Goal: Task Accomplishment & Management: Use online tool/utility

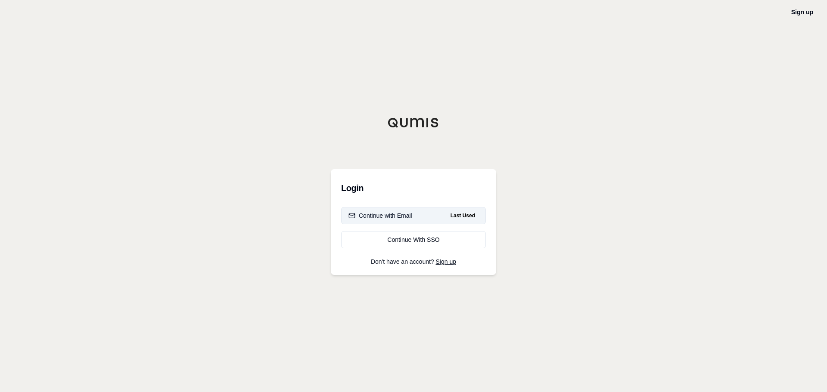
click at [424, 213] on button "Continue with Email Last Used" at bounding box center [413, 215] width 145 height 17
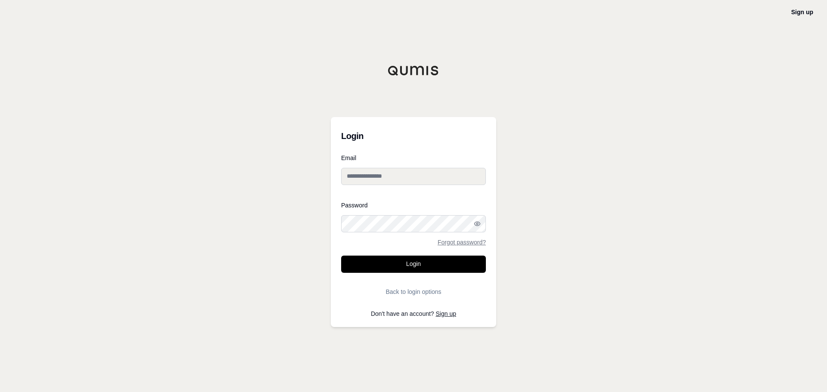
type input "**********"
drag, startPoint x: 425, startPoint y: 267, endPoint x: 386, endPoint y: 255, distance: 40.7
click at [425, 267] on button "Login" at bounding box center [413, 264] width 145 height 17
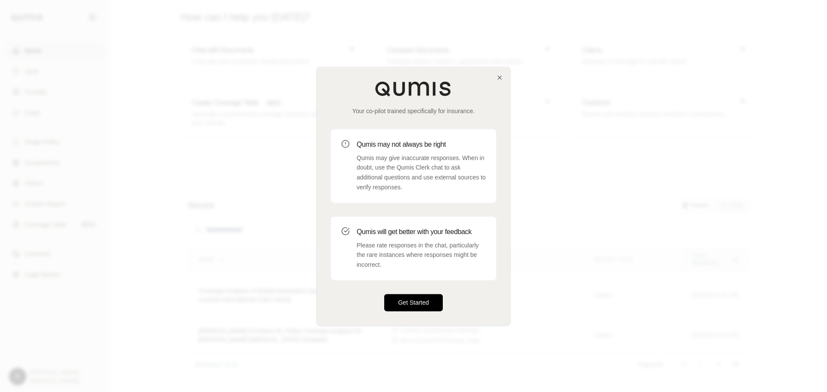
click at [407, 303] on button "Get Started" at bounding box center [413, 302] width 59 height 17
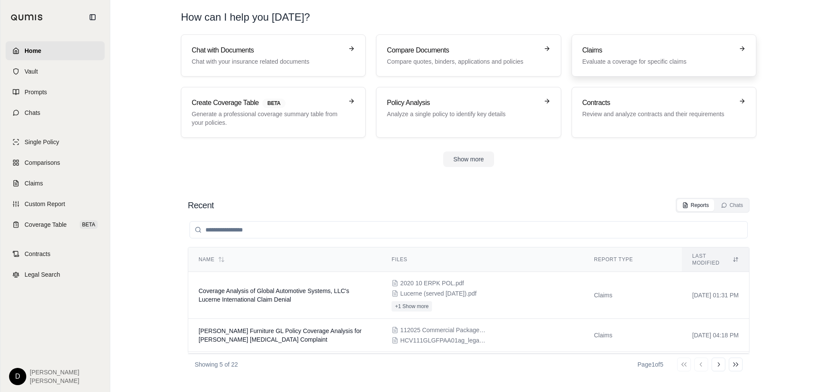
click at [600, 50] on h3 "Claims" at bounding box center [657, 50] width 151 height 10
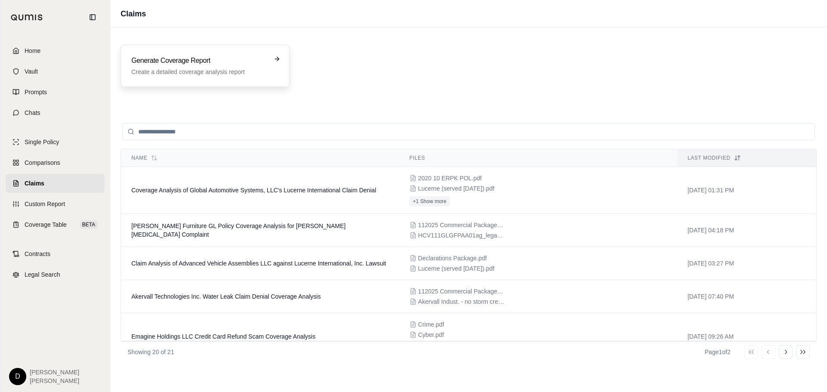
click at [189, 65] on h3 "Generate Coverage Report" at bounding box center [198, 61] width 135 height 10
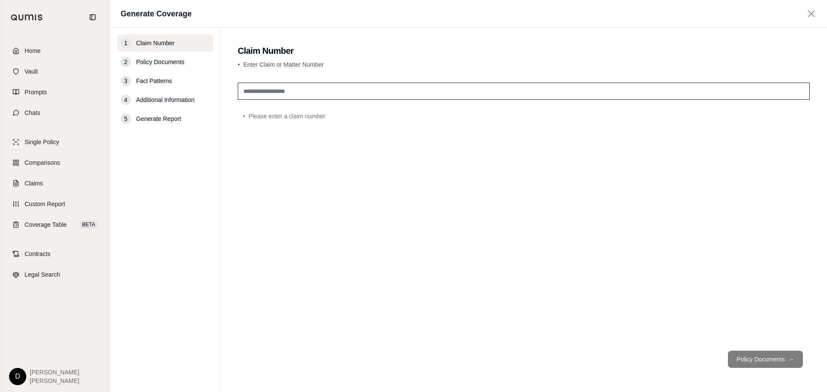
click at [250, 92] on input "text" at bounding box center [524, 91] width 572 height 17
type input "*********"
click at [40, 181] on span "Claims" at bounding box center [34, 183] width 19 height 9
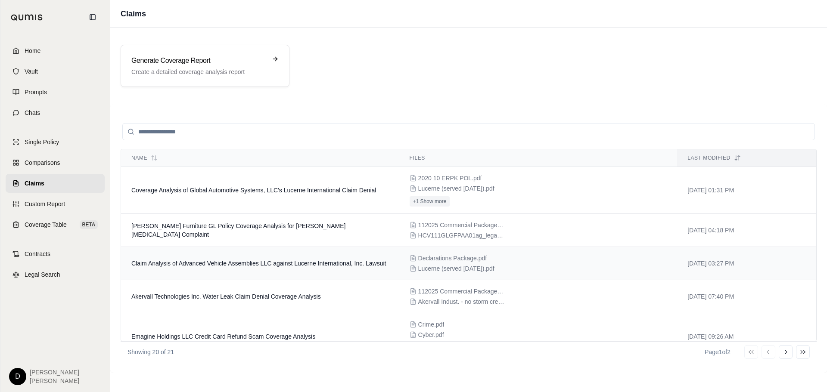
click at [258, 258] on td "Claim Analysis of Advanced Vehicle Assemblies LLC against Lucerne International…" at bounding box center [260, 263] width 278 height 33
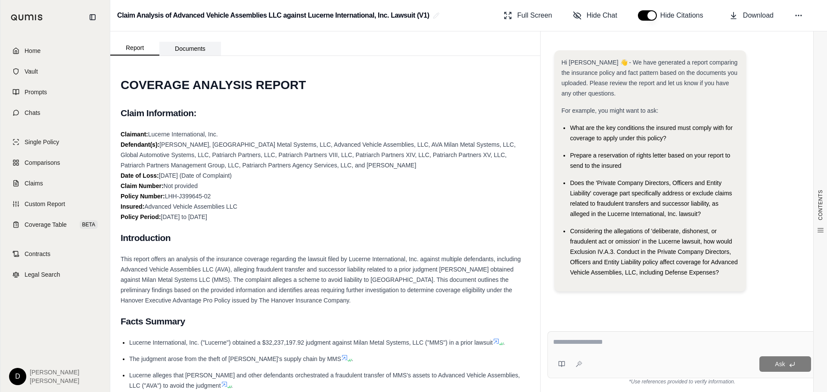
click at [182, 48] on button "Documents" at bounding box center [190, 49] width 62 height 14
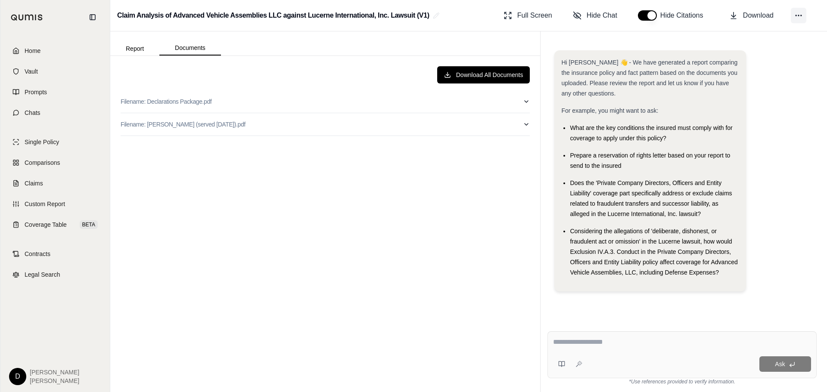
click at [803, 15] on button at bounding box center [799, 16] width 16 height 16
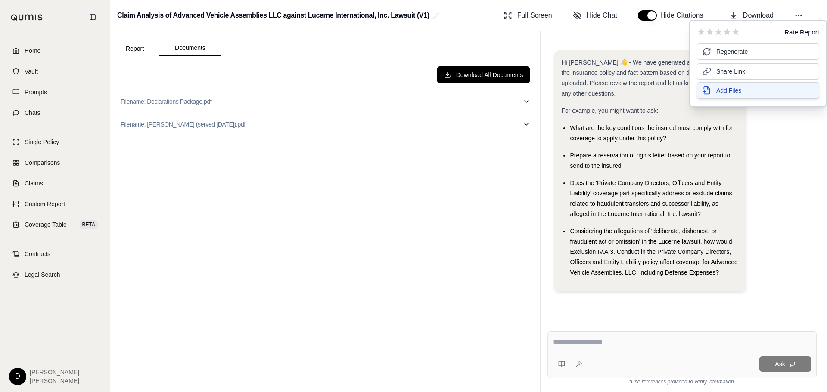
click at [726, 93] on span "Add Files" at bounding box center [728, 90] width 25 height 9
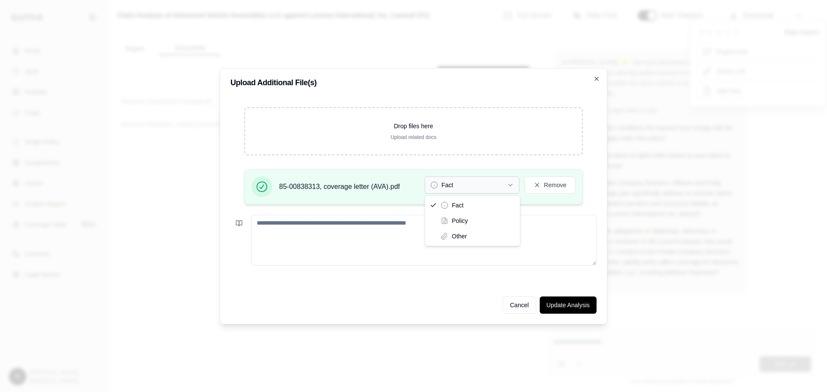
click at [508, 183] on icon "button" at bounding box center [510, 185] width 7 height 7
click at [349, 243] on textarea at bounding box center [423, 240] width 345 height 51
type textarea "*"
click at [558, 310] on button "Update Analysis" at bounding box center [568, 305] width 57 height 17
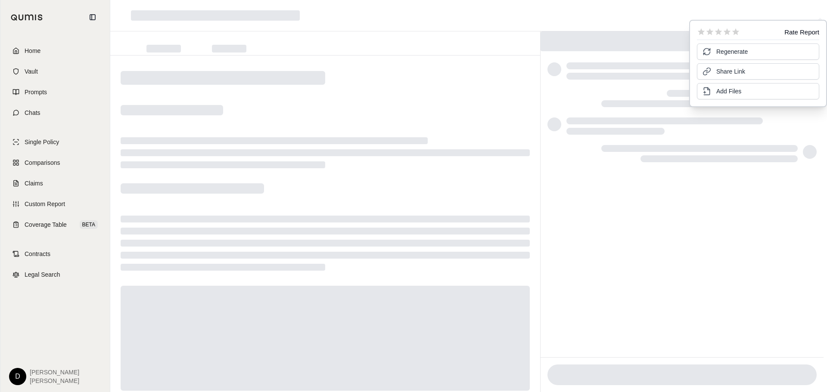
click at [393, 77] on div at bounding box center [325, 236] width 430 height 361
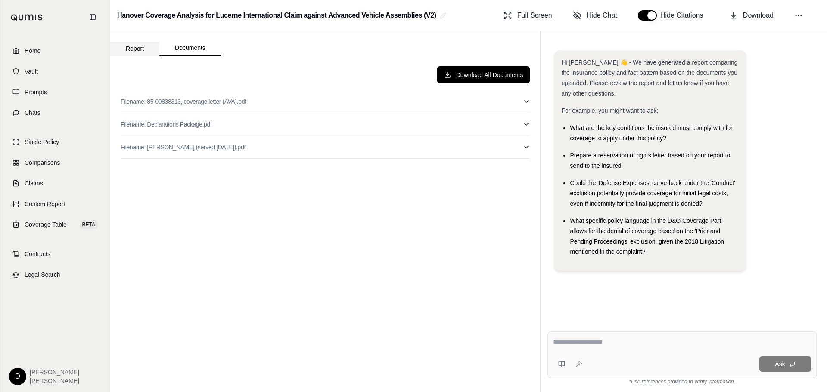
click at [142, 55] on button "Report" at bounding box center [134, 49] width 49 height 14
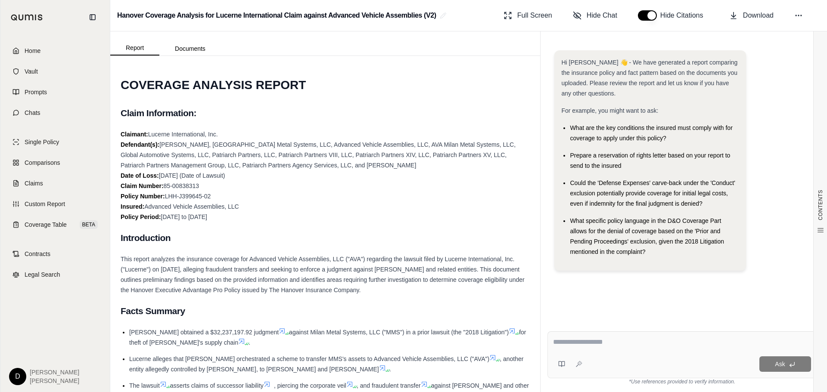
click at [609, 344] on textarea at bounding box center [682, 342] width 258 height 10
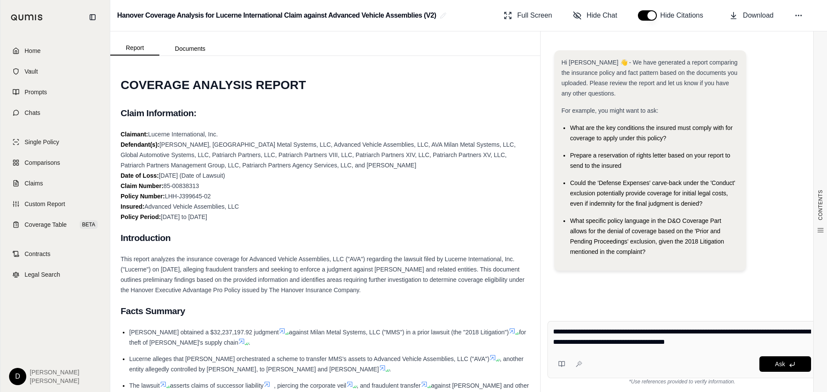
type textarea "**********"
click at [778, 363] on span "Ask" at bounding box center [780, 364] width 10 height 7
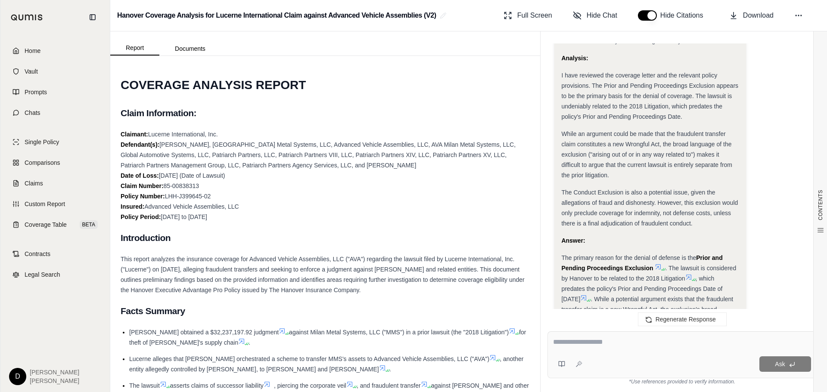
scroll to position [1056, 0]
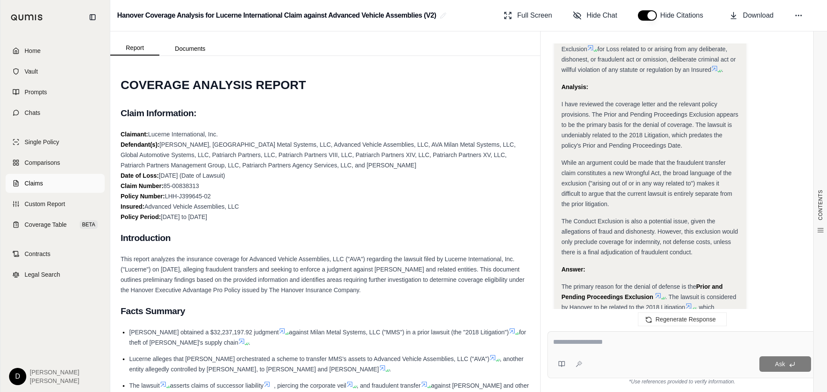
click at [33, 183] on span "Claims" at bounding box center [34, 183] width 19 height 9
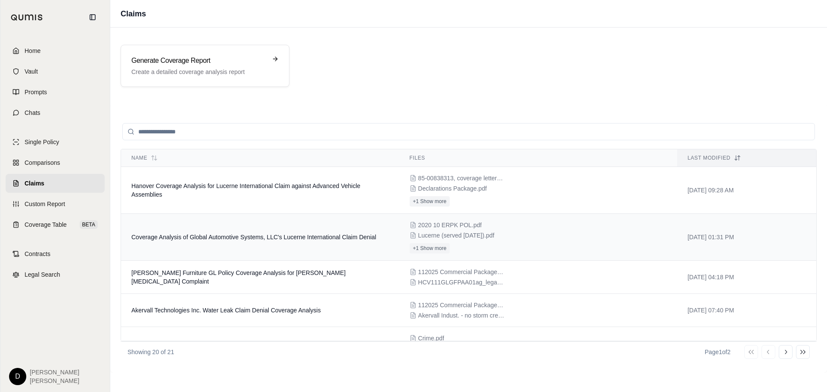
click at [275, 244] on td "Coverage Analysis of Global Automotive Systems, LLC's Lucerne International Cla…" at bounding box center [260, 237] width 278 height 47
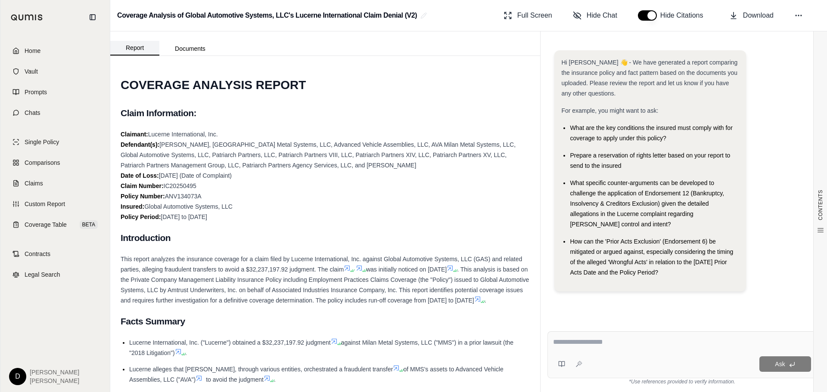
click at [192, 52] on button "Documents" at bounding box center [190, 49] width 62 height 14
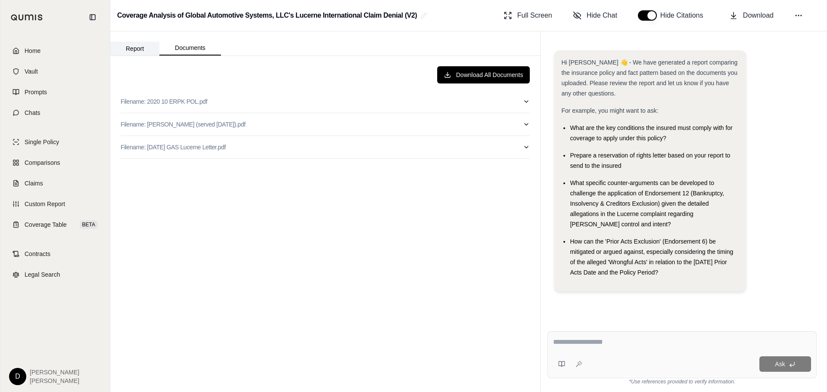
click at [141, 48] on button "Report" at bounding box center [134, 49] width 49 height 14
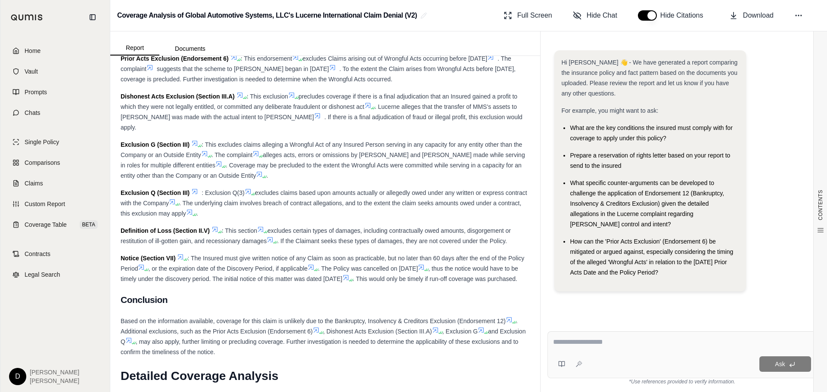
scroll to position [689, 0]
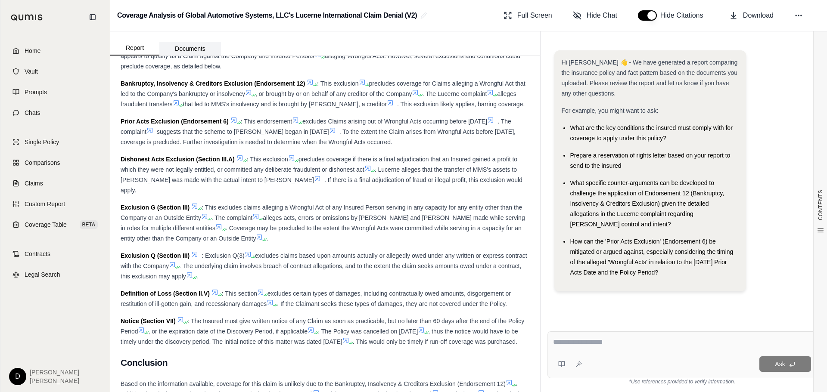
click at [193, 50] on button "Documents" at bounding box center [190, 49] width 62 height 14
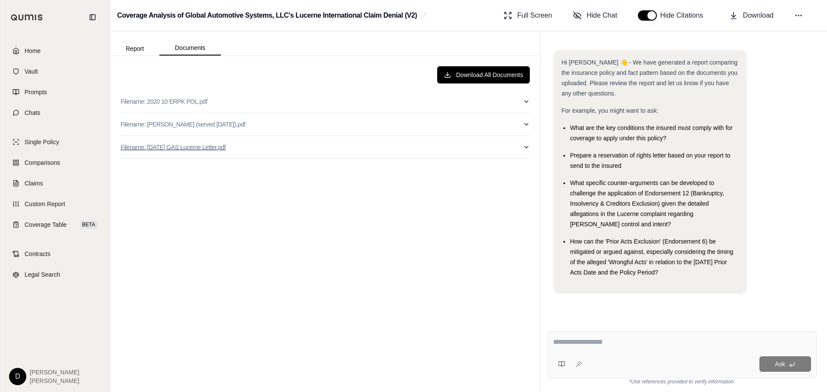
click at [188, 146] on p "Filename: [DATE] GAS Lucerne Letter.pdf" at bounding box center [173, 147] width 105 height 9
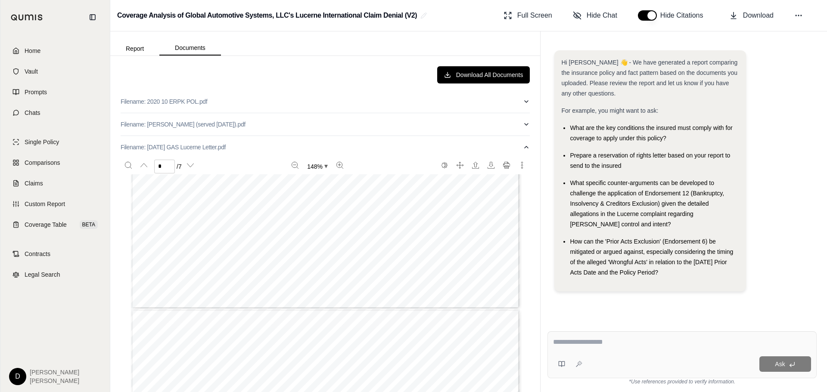
type input "*"
